Goal: Contribute content: Contribute content

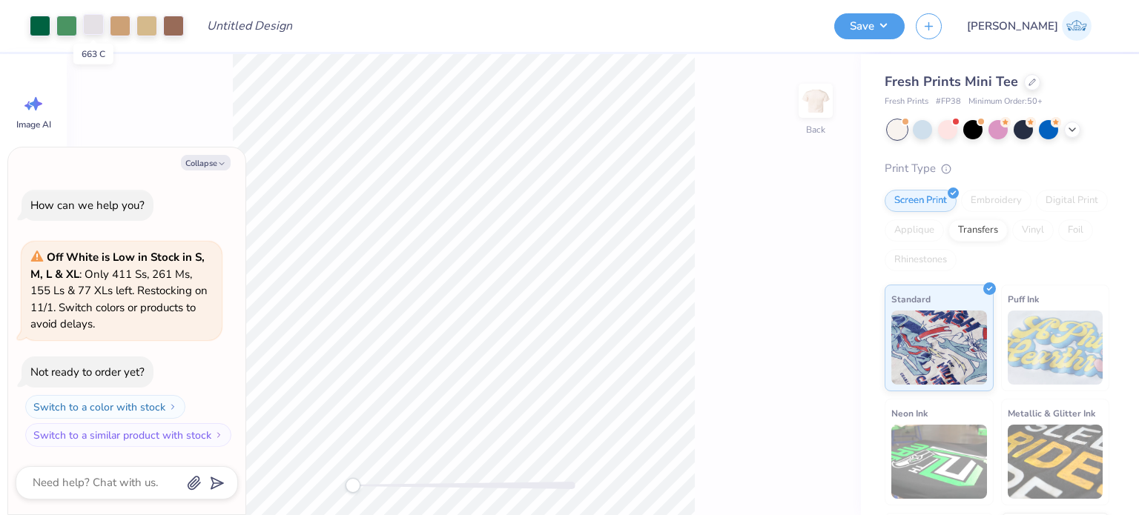
click at [95, 34] on div at bounding box center [93, 24] width 21 height 21
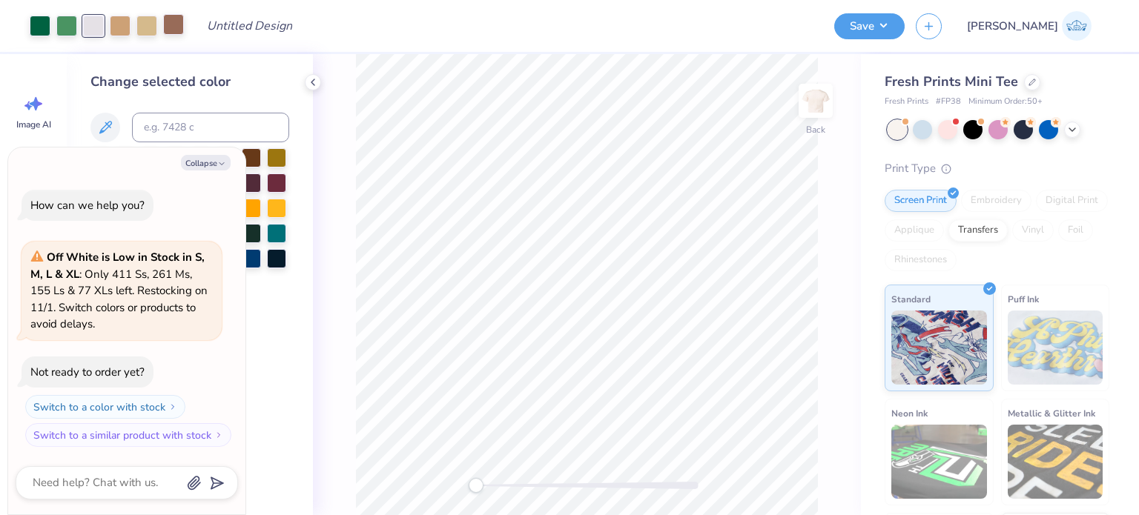
click at [175, 26] on div at bounding box center [173, 24] width 21 height 21
click at [93, 31] on div at bounding box center [93, 24] width 21 height 21
type textarea "x"
click at [199, 132] on input at bounding box center [210, 128] width 157 height 30
type input "4715"
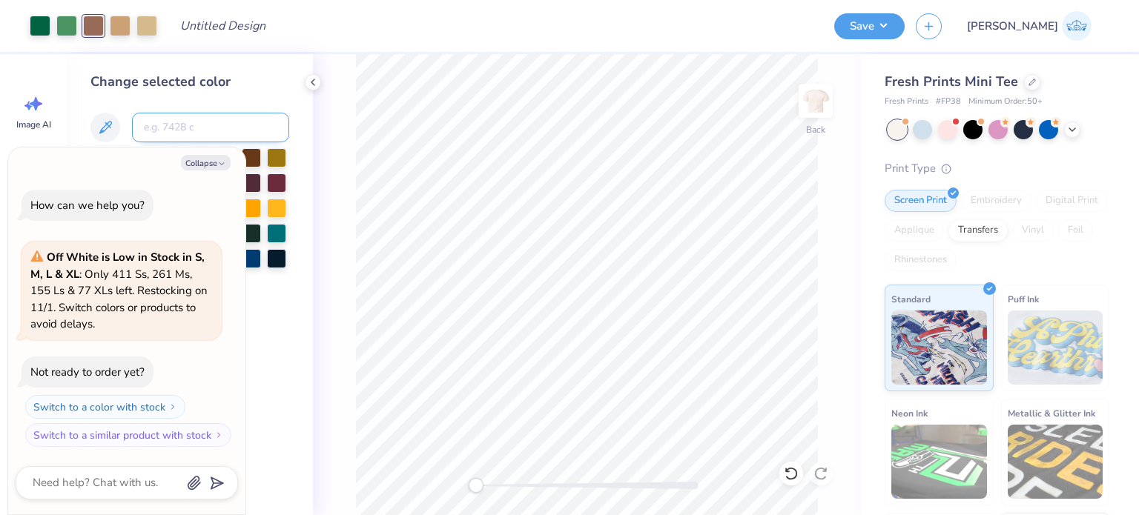
type textarea "x"
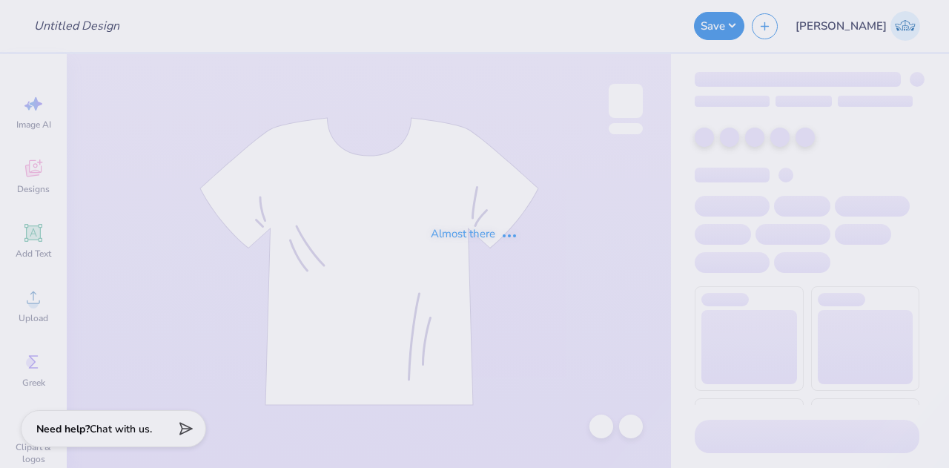
type input "[PERSON_NAME] : [GEOGRAPHIC_DATA]"
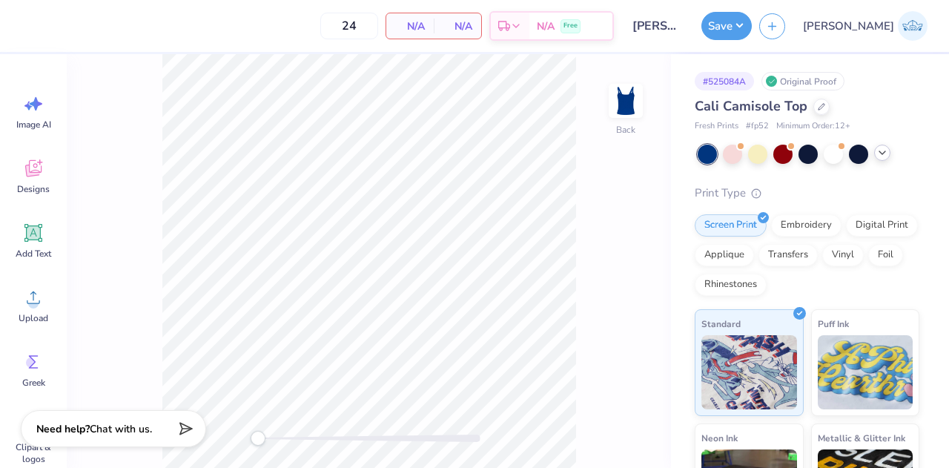
click at [885, 157] on icon at bounding box center [883, 153] width 12 height 12
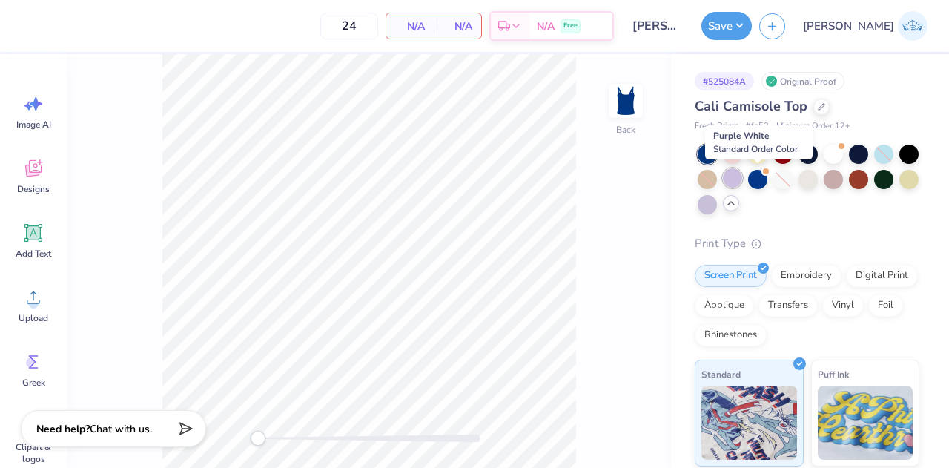
click at [742, 177] on div at bounding box center [732, 177] width 19 height 19
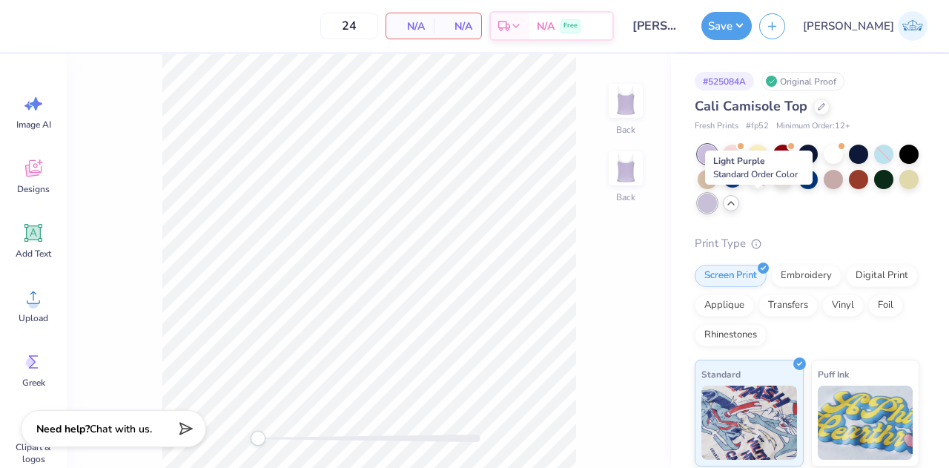
click at [717, 204] on div at bounding box center [707, 203] width 19 height 19
